Goal: Book appointment/travel/reservation

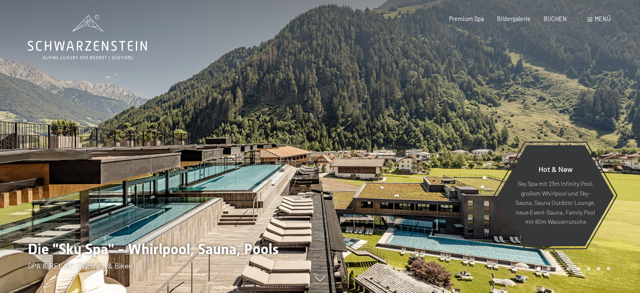
click at [588, 19] on span at bounding box center [590, 20] width 5 height 4
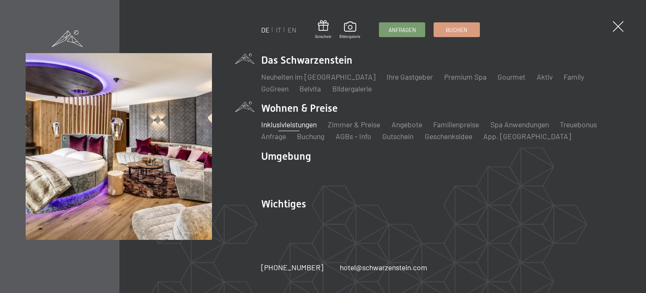
click at [293, 122] on link "Inklusivleistungen" at bounding box center [289, 124] width 56 height 9
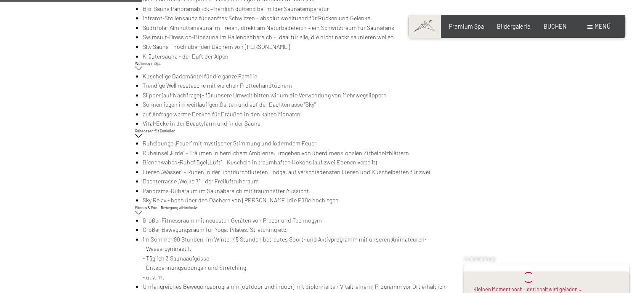
scroll to position [589, 0]
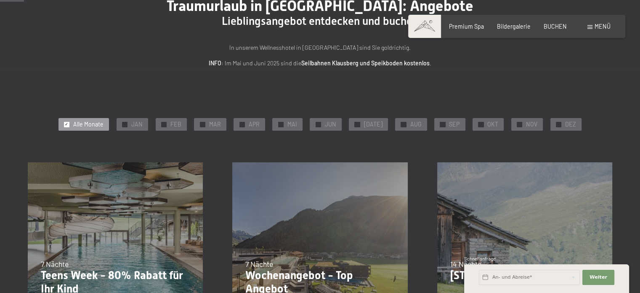
scroll to position [84, 0]
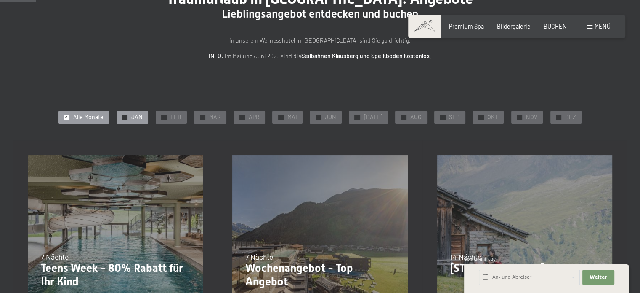
click at [126, 117] on span "✓" at bounding box center [124, 116] width 3 height 5
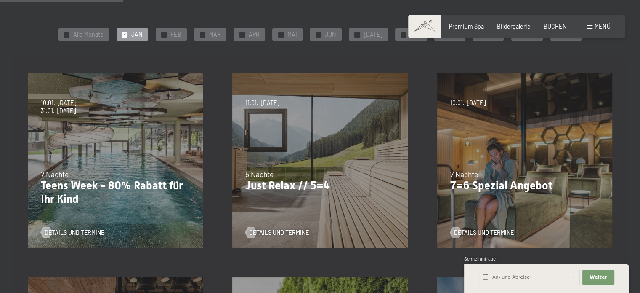
scroll to position [168, 0]
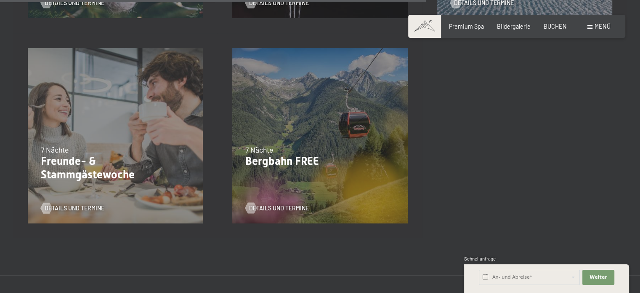
scroll to position [842, 0]
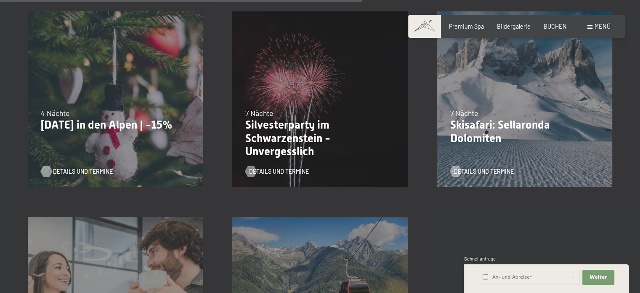
click at [66, 170] on span "Details und Termine" at bounding box center [83, 171] width 60 height 8
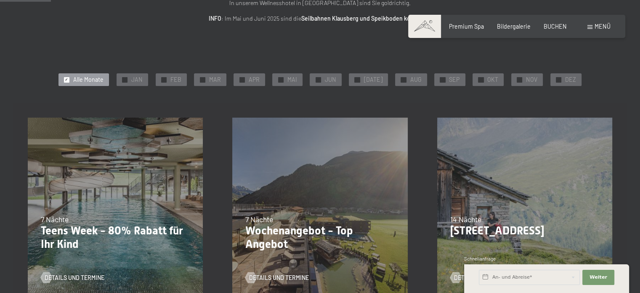
scroll to position [0, 0]
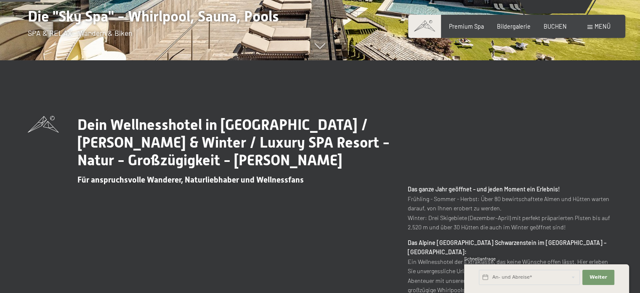
scroll to position [253, 0]
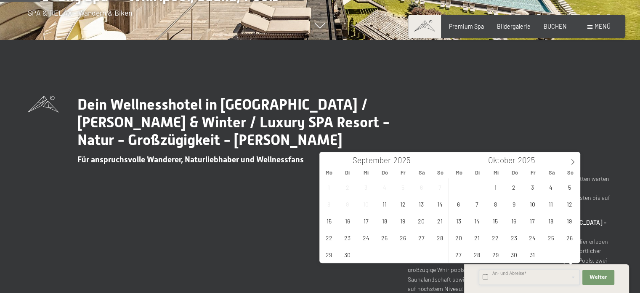
click at [549, 281] on input "text" at bounding box center [529, 276] width 101 height 15
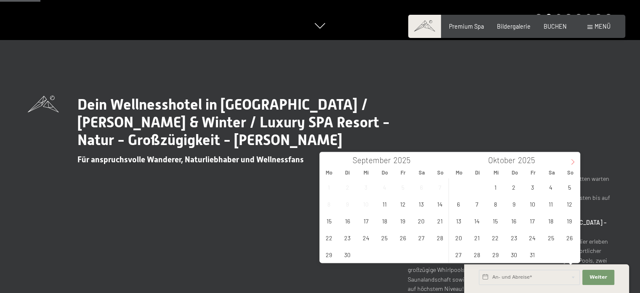
click at [572, 162] on icon at bounding box center [573, 162] width 6 height 6
type input "2026"
click at [572, 162] on icon at bounding box center [573, 162] width 6 height 6
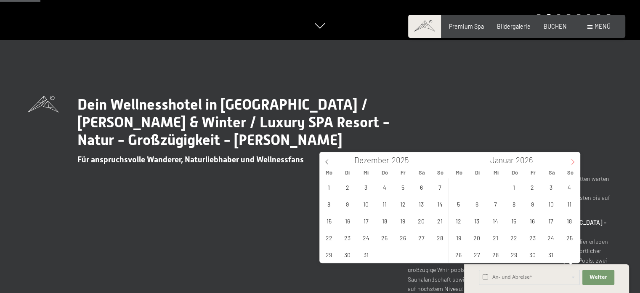
type input "2026"
click at [382, 254] on span "29" at bounding box center [384, 254] width 16 height 16
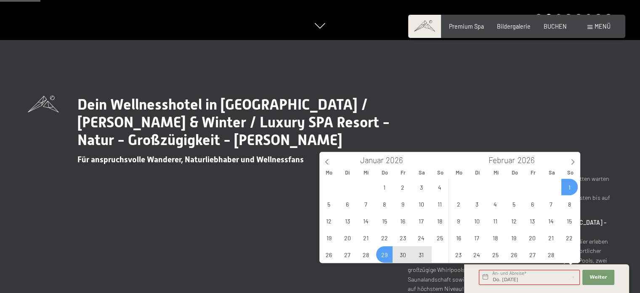
click at [572, 184] on span "1" at bounding box center [569, 186] width 16 height 16
type input "Do. 29.01.2026 - So. 01.02.2026"
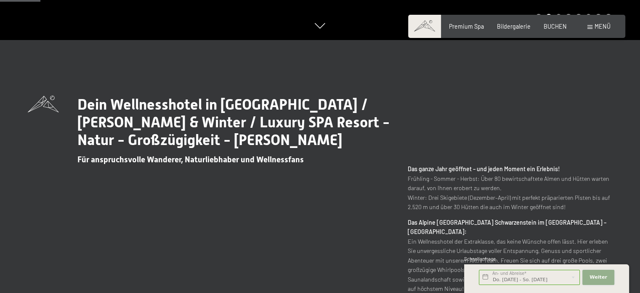
click at [604, 275] on span "Weiter" at bounding box center [599, 277] width 18 height 7
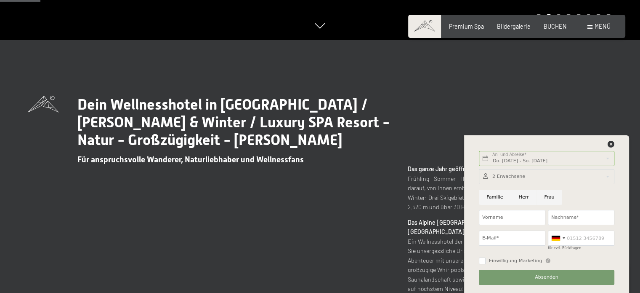
click at [543, 171] on div at bounding box center [547, 176] width 136 height 15
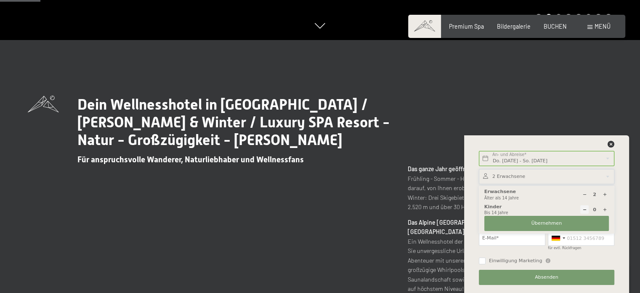
click at [606, 207] on icon at bounding box center [605, 209] width 5 height 5
type input "1"
select select
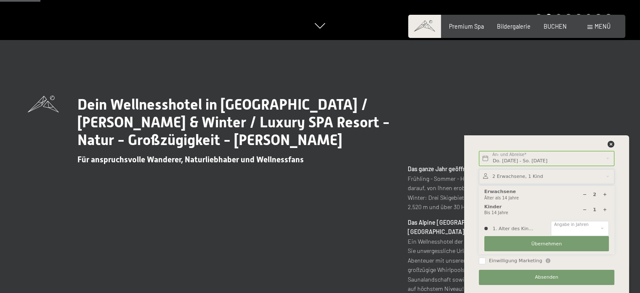
click at [604, 203] on div "1 Kinder Bis 14 Jahre" at bounding box center [546, 209] width 125 height 12
click at [601, 208] on div at bounding box center [605, 209] width 8 height 8
type input "2"
select select
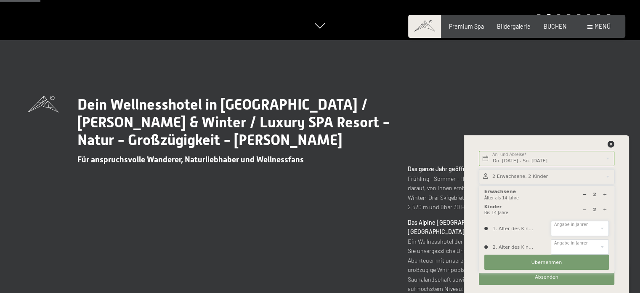
click at [589, 229] on select "0 1 2 3 4 5 6 7 8 9 10 11 12 13 14" at bounding box center [580, 228] width 58 height 15
select select "5"
click at [551, 221] on select "0 1 2 3 4 5 6 7 8 9 10 11 12 13 14" at bounding box center [580, 228] width 58 height 15
click at [581, 247] on select "0 1 2 3 4 5 6 7 8 9 10 11 12 13 14" at bounding box center [580, 246] width 58 height 15
select select "2"
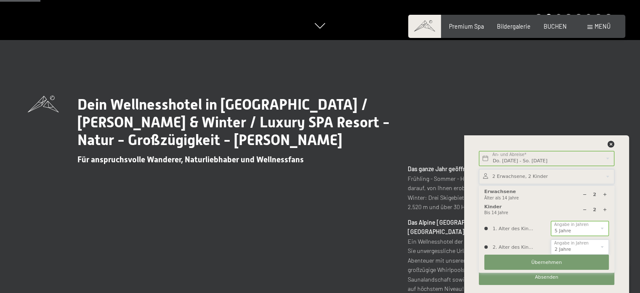
click at [551, 239] on select "0 1 2 3 4 5 6 7 8 9 10 11 12 13 14" at bounding box center [580, 246] width 58 height 15
click at [565, 257] on button "Übernehmen" at bounding box center [546, 261] width 125 height 15
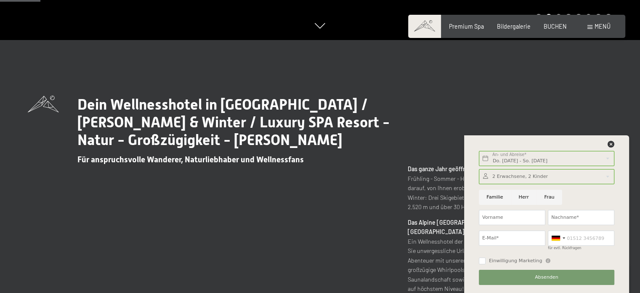
click at [548, 194] on input "Frau" at bounding box center [550, 196] width 26 height 15
radio input "true"
click at [518, 217] on input "Vorname" at bounding box center [512, 217] width 67 height 15
type input "Lisa"
type input "Egger"
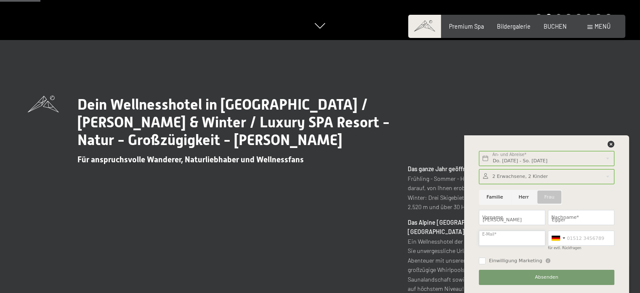
type input "egger.lisa92@gmail.com"
click at [569, 240] on input "für evtl. Rückfragen" at bounding box center [581, 237] width 67 height 15
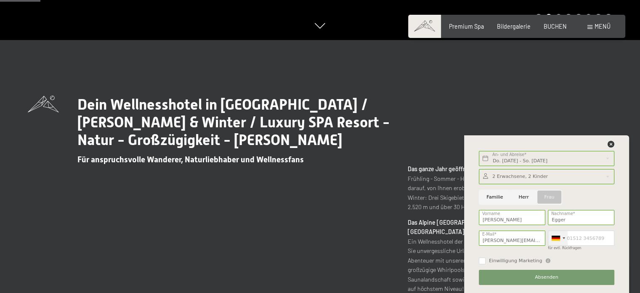
click at [559, 235] on div at bounding box center [556, 237] width 8 height 5
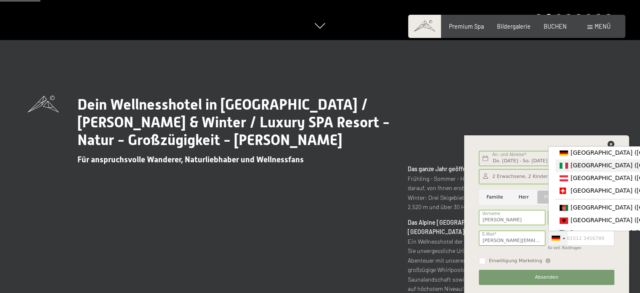
click at [584, 165] on span "[GEOGRAPHIC_DATA] ([GEOGRAPHIC_DATA])" at bounding box center [636, 165] width 130 height 7
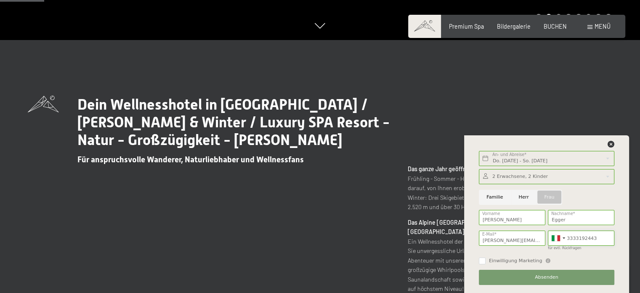
scroll to position [295, 0]
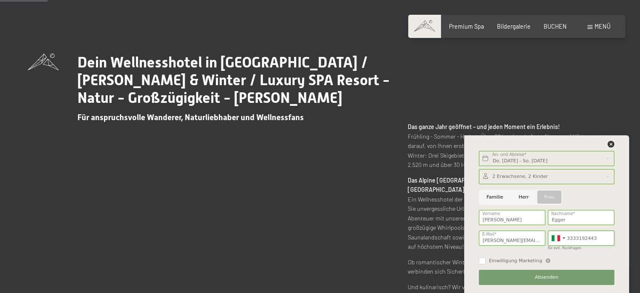
type input "3333192443"
click at [480, 260] on input "Einwilligung Marketing" at bounding box center [482, 260] width 7 height 7
checkbox input "true"
click at [540, 278] on span "Absenden" at bounding box center [547, 277] width 24 height 7
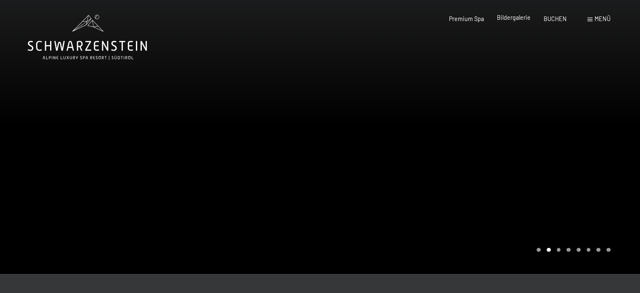
click at [518, 16] on span "Bildergalerie" at bounding box center [514, 17] width 34 height 7
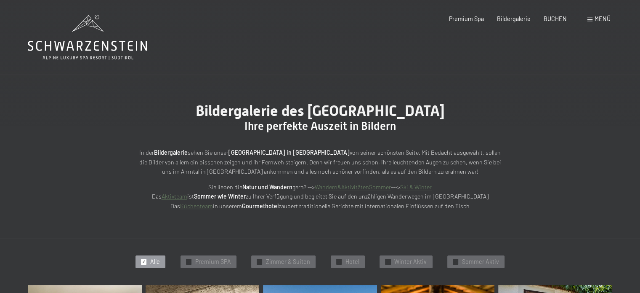
click at [591, 21] on span at bounding box center [590, 20] width 5 height 4
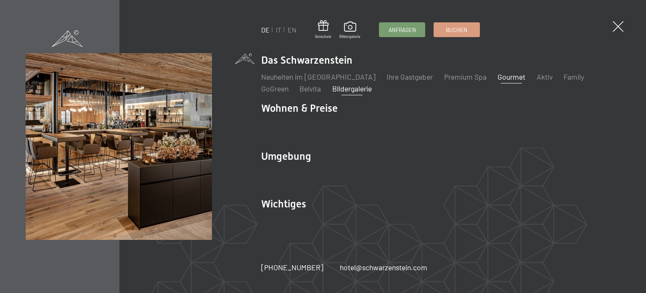
click at [505, 79] on link "Gourmet" at bounding box center [512, 76] width 28 height 9
click at [285, 75] on link "Neuheiten im [GEOGRAPHIC_DATA]" at bounding box center [318, 76] width 114 height 9
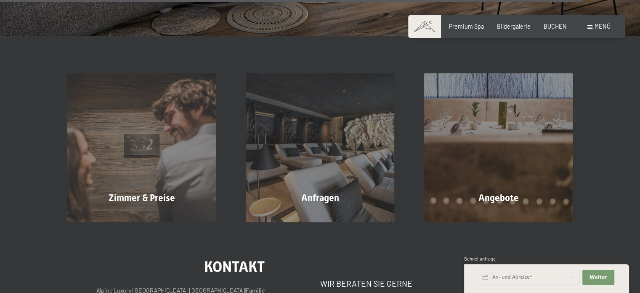
scroll to position [2778, 0]
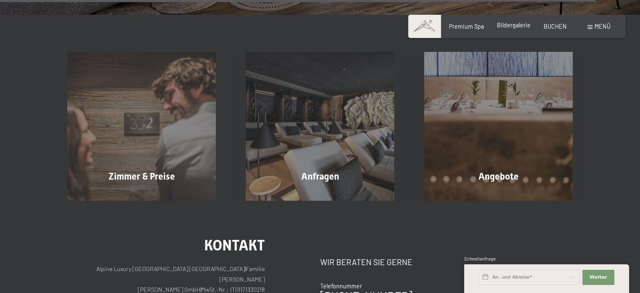
click at [513, 28] on span "Bildergalerie" at bounding box center [514, 24] width 34 height 7
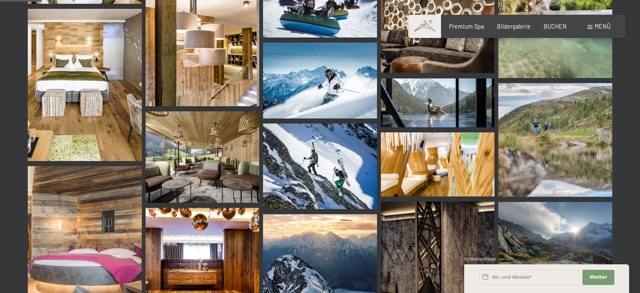
scroll to position [716, 0]
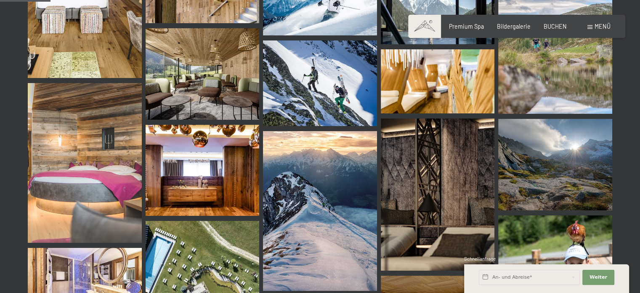
click at [592, 28] on span at bounding box center [590, 27] width 5 height 4
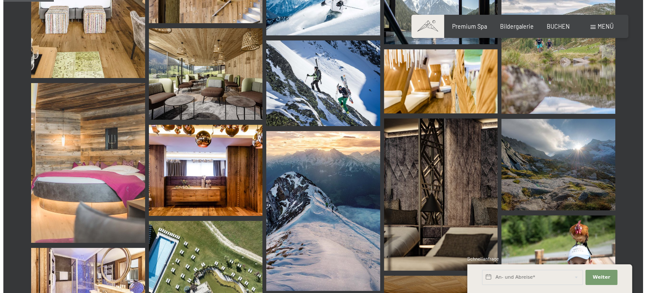
scroll to position [719, 0]
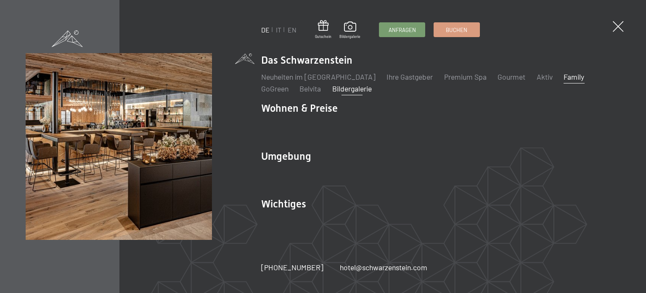
click at [564, 79] on link "Family" at bounding box center [574, 76] width 21 height 9
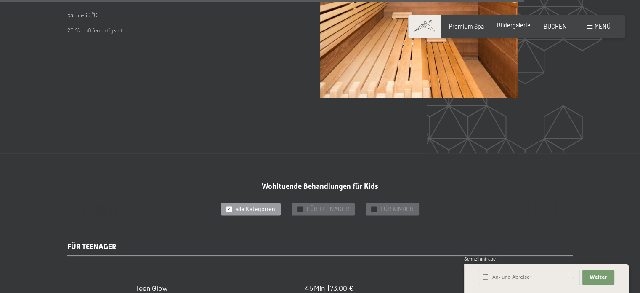
scroll to position [4588, 0]
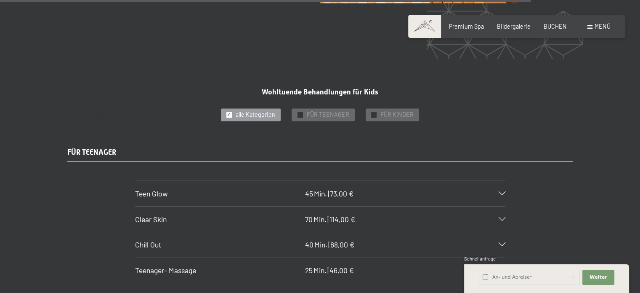
click at [589, 22] on div "Buchen Anfragen Premium Spa Bildergalerie BUCHEN Menü DE IT EN Gutschein Bilder…" at bounding box center [516, 26] width 187 height 8
click at [592, 27] on span at bounding box center [590, 27] width 5 height 4
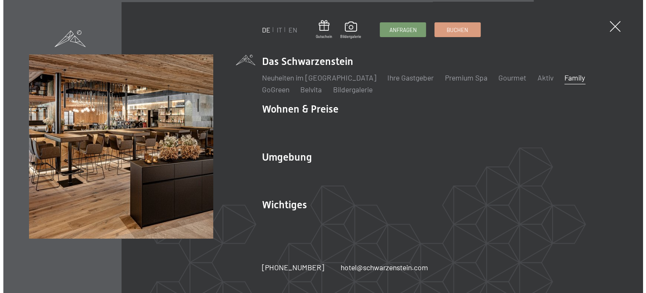
scroll to position [4610, 0]
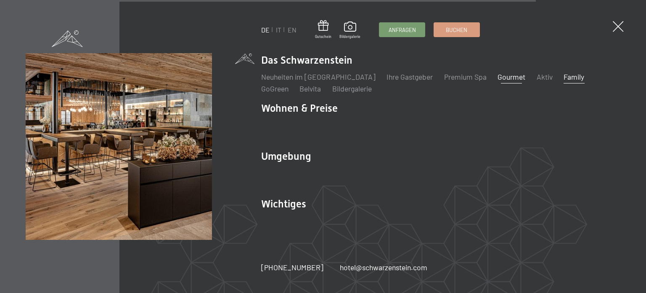
click at [503, 77] on link "Gourmet" at bounding box center [512, 76] width 28 height 9
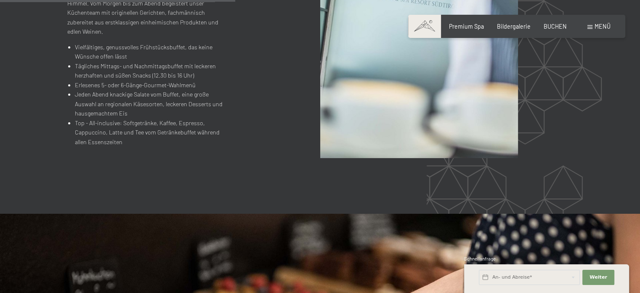
scroll to position [1010, 0]
